Goal: Task Accomplishment & Management: Manage account settings

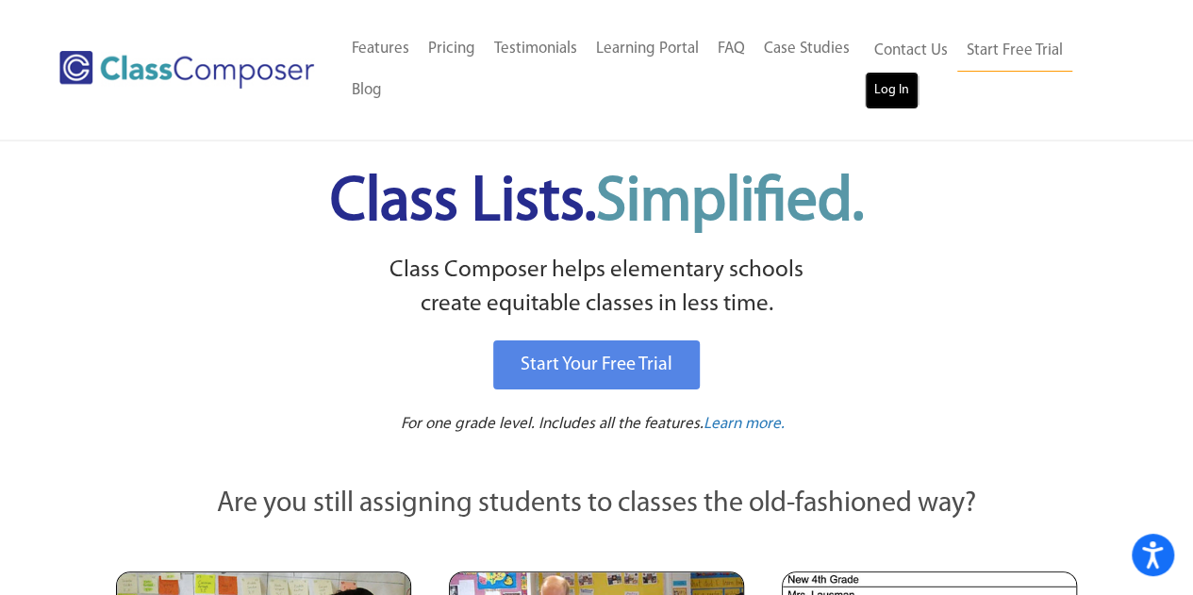
click at [906, 93] on link "Log In" at bounding box center [891, 91] width 54 height 38
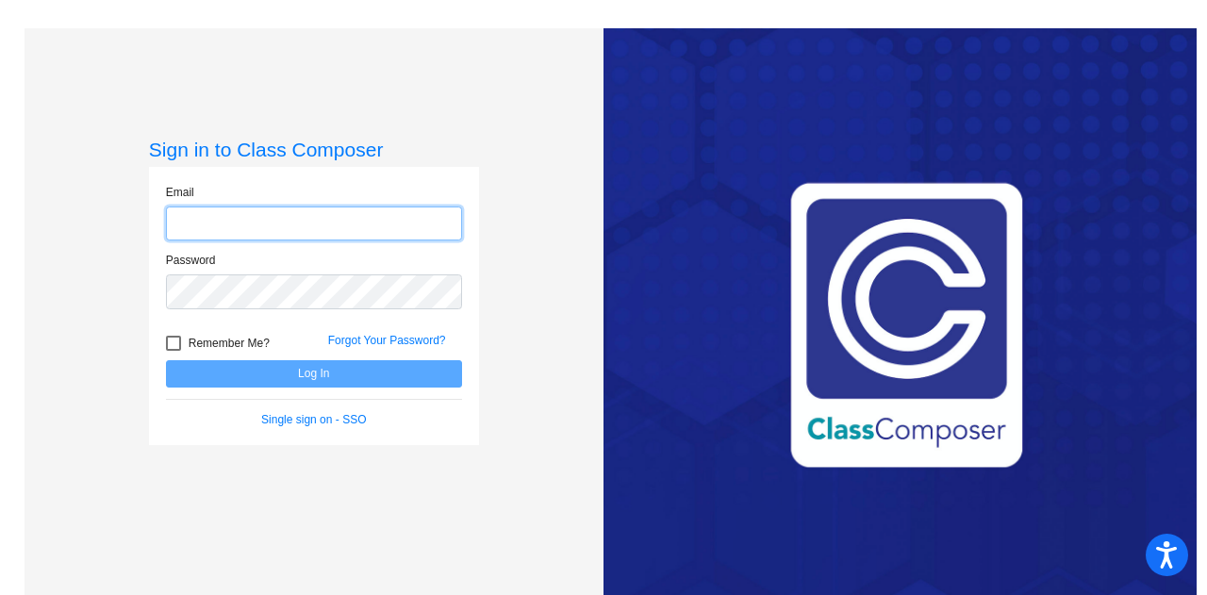
type input "[EMAIL_ADDRESS][PERSON_NAME][DOMAIN_NAME]"
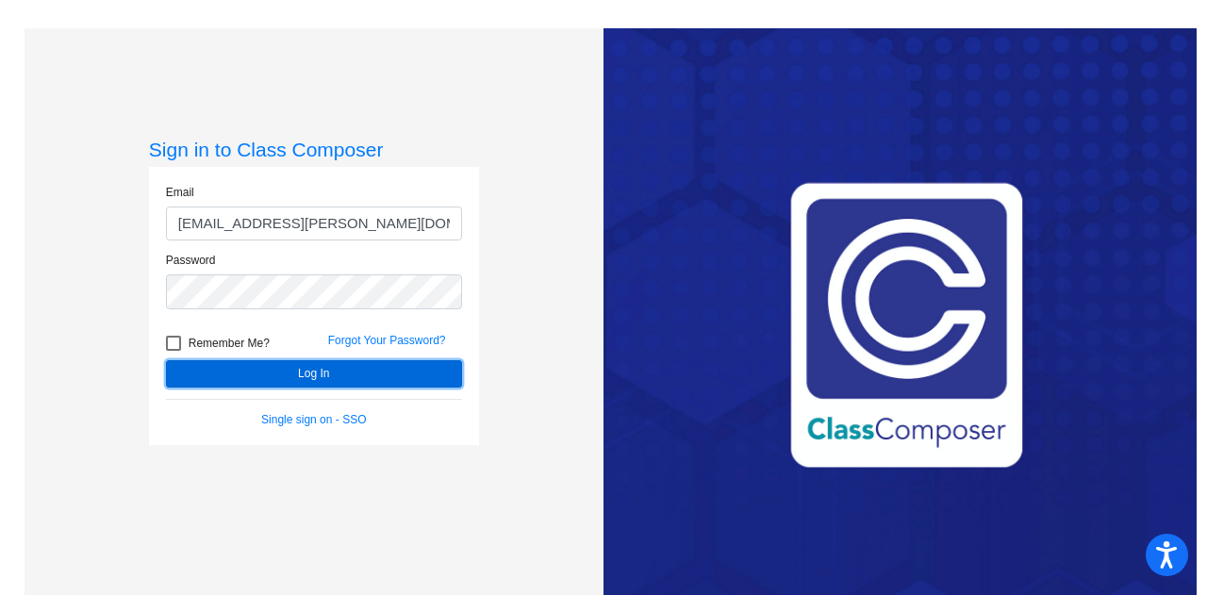
click at [404, 376] on button "Log In" at bounding box center [314, 373] width 296 height 27
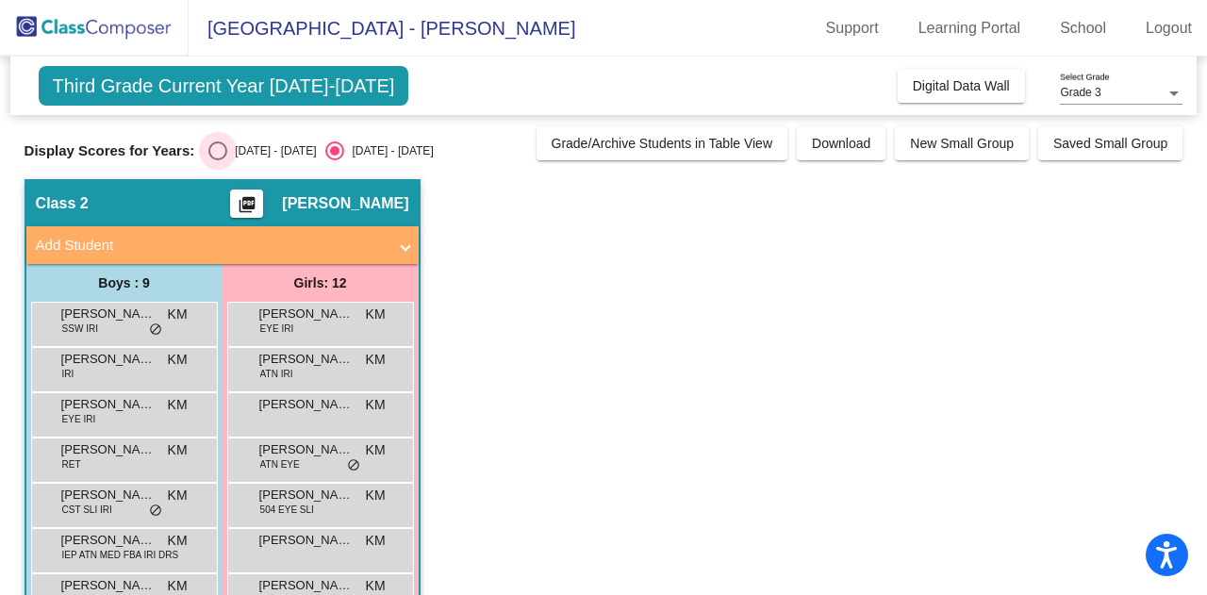
click at [226, 151] on div "Select an option" at bounding box center [217, 150] width 19 height 19
click at [218, 160] on input "[DATE] - [DATE]" at bounding box center [217, 160] width 1 height 1
radio input "true"
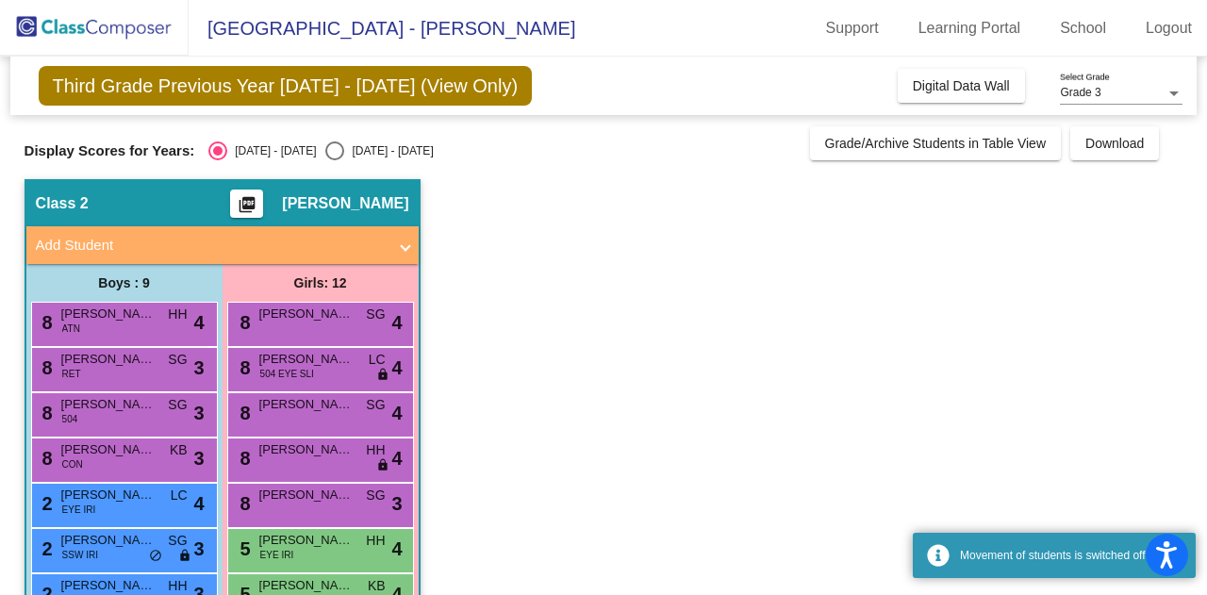
click at [567, 528] on app-classroom "Class 2 picture_as_pdf [PERSON_NAME] Add Student First Name Last Name Student I…" at bounding box center [604, 527] width 1159 height 696
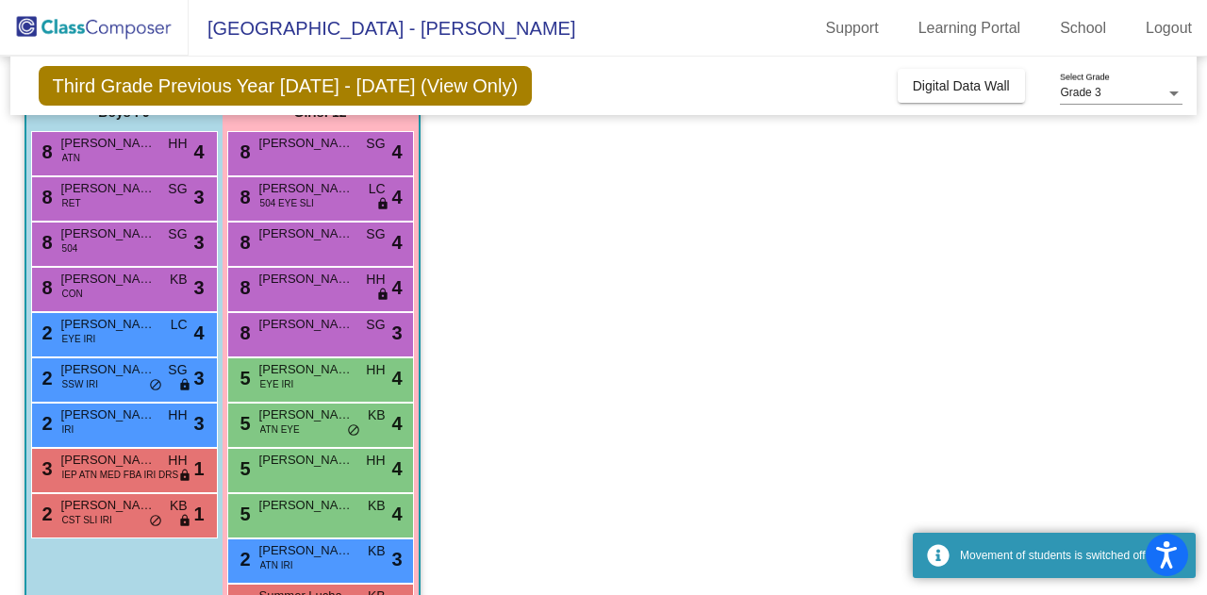
scroll to position [230, 0]
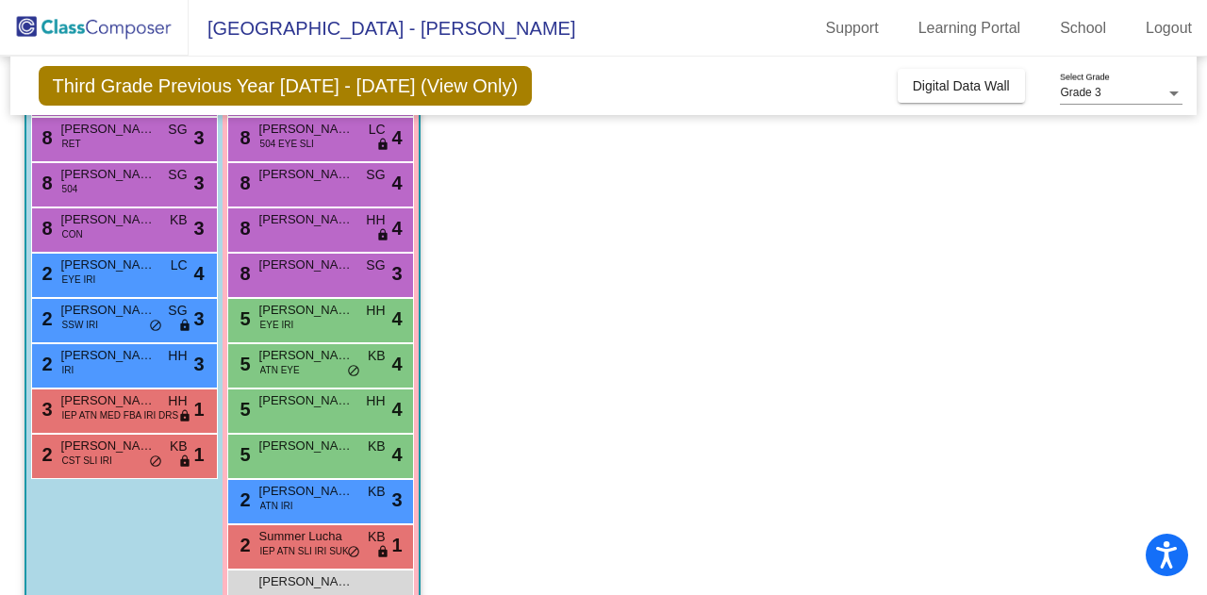
click at [610, 515] on app-classroom "Class 2 picture_as_pdf [PERSON_NAME] Add Student First Name Last Name Student I…" at bounding box center [604, 297] width 1159 height 696
